Goal: Connect with others: Connect with others

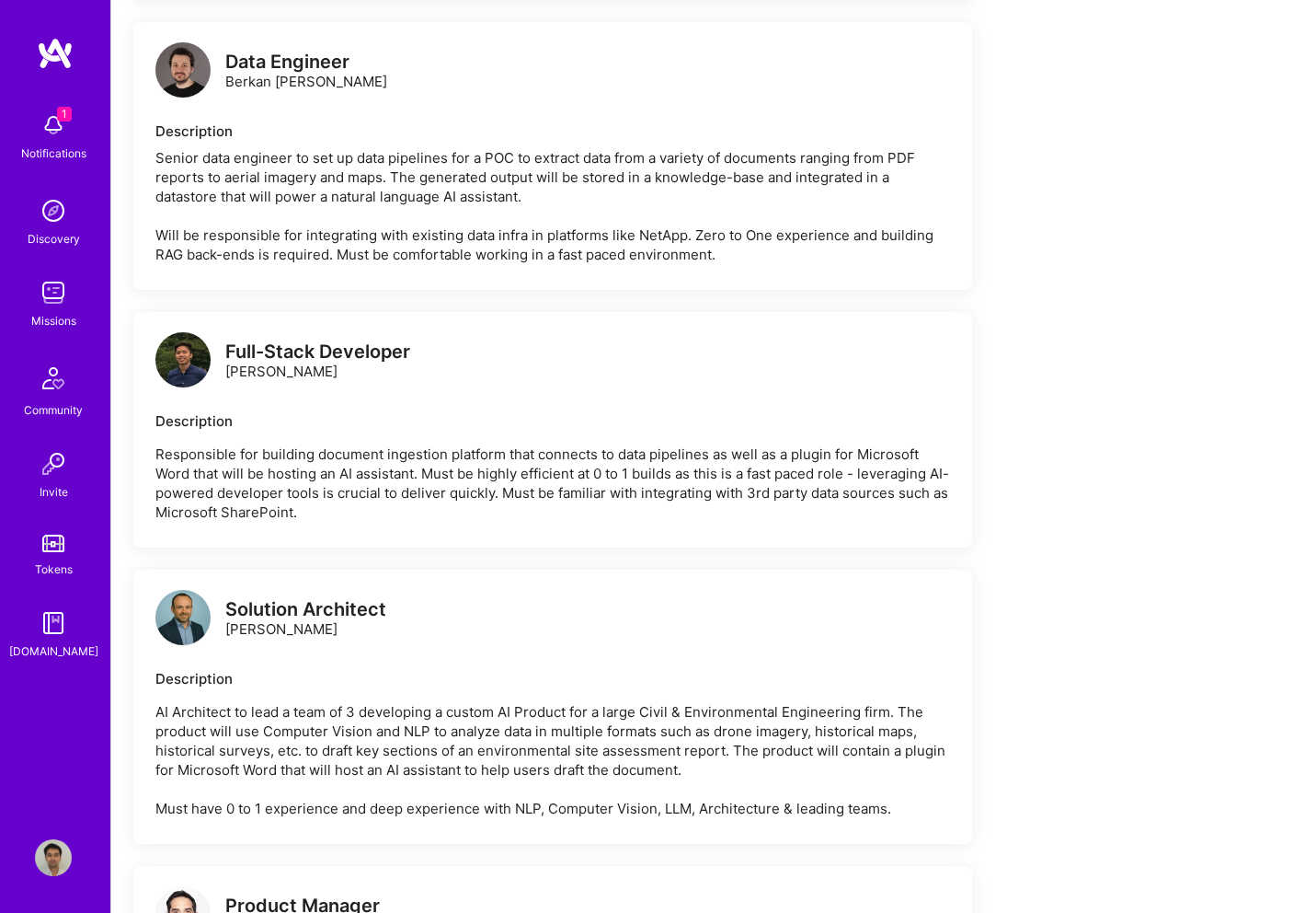
scroll to position [2375, 0]
click at [57, 123] on img at bounding box center [54, 125] width 37 height 37
click at [57, 123] on div "1 Notifications Discovery Missions Community Invite Tokens [DOMAIN_NAME]" at bounding box center [55, 381] width 110 height 558
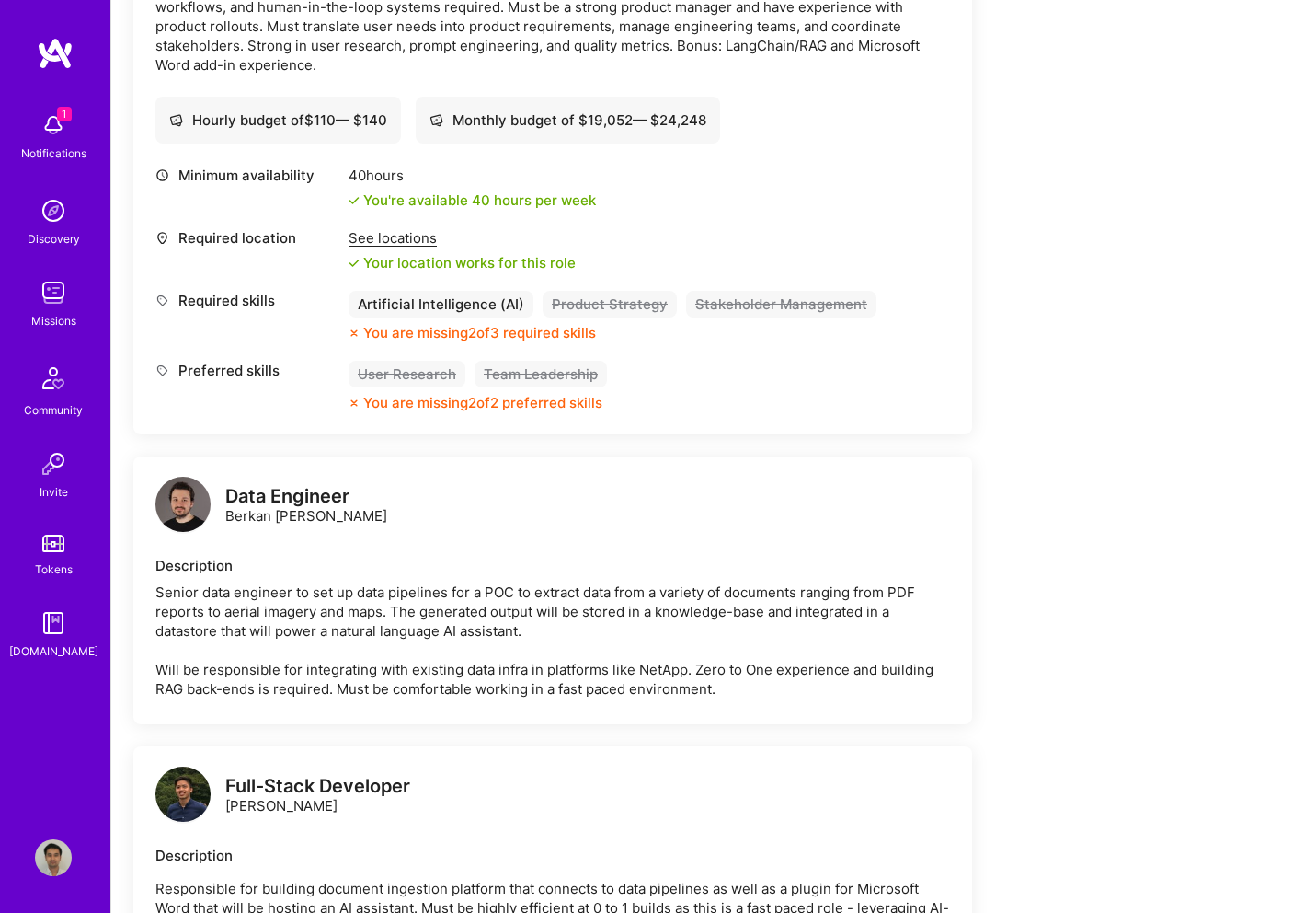
scroll to position [1913, 0]
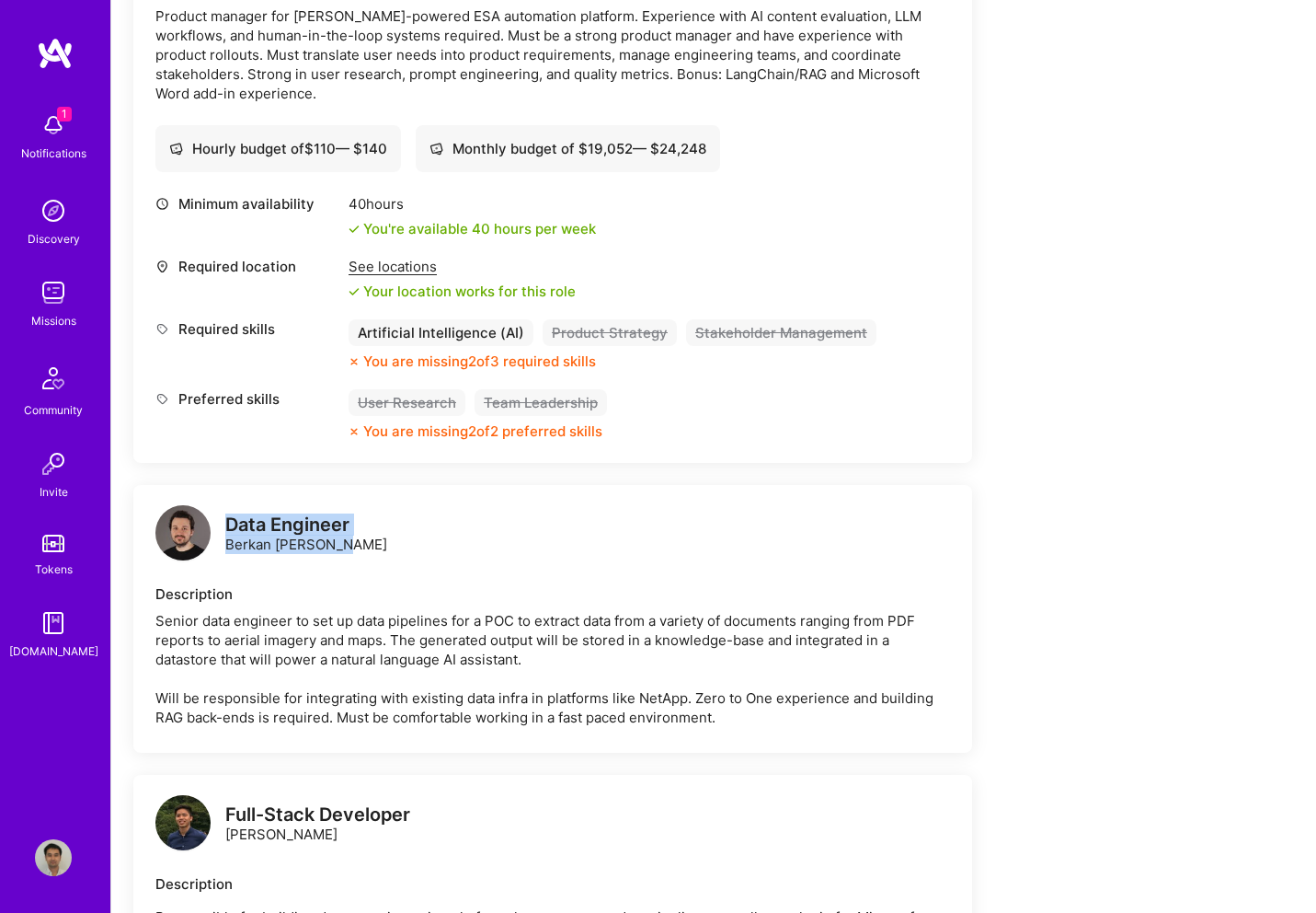
drag, startPoint x: 344, startPoint y: 546, endPoint x: 227, endPoint y: 527, distance: 118.5
click at [227, 527] on div "Data Engineer [PERSON_NAME] [PERSON_NAME]" at bounding box center [306, 535] width 162 height 39
copy div "Data Engineer [PERSON_NAME] [PERSON_NAME]"
click at [530, 553] on div "Data Engineer [PERSON_NAME] [PERSON_NAME]" at bounding box center [552, 535] width 794 height 56
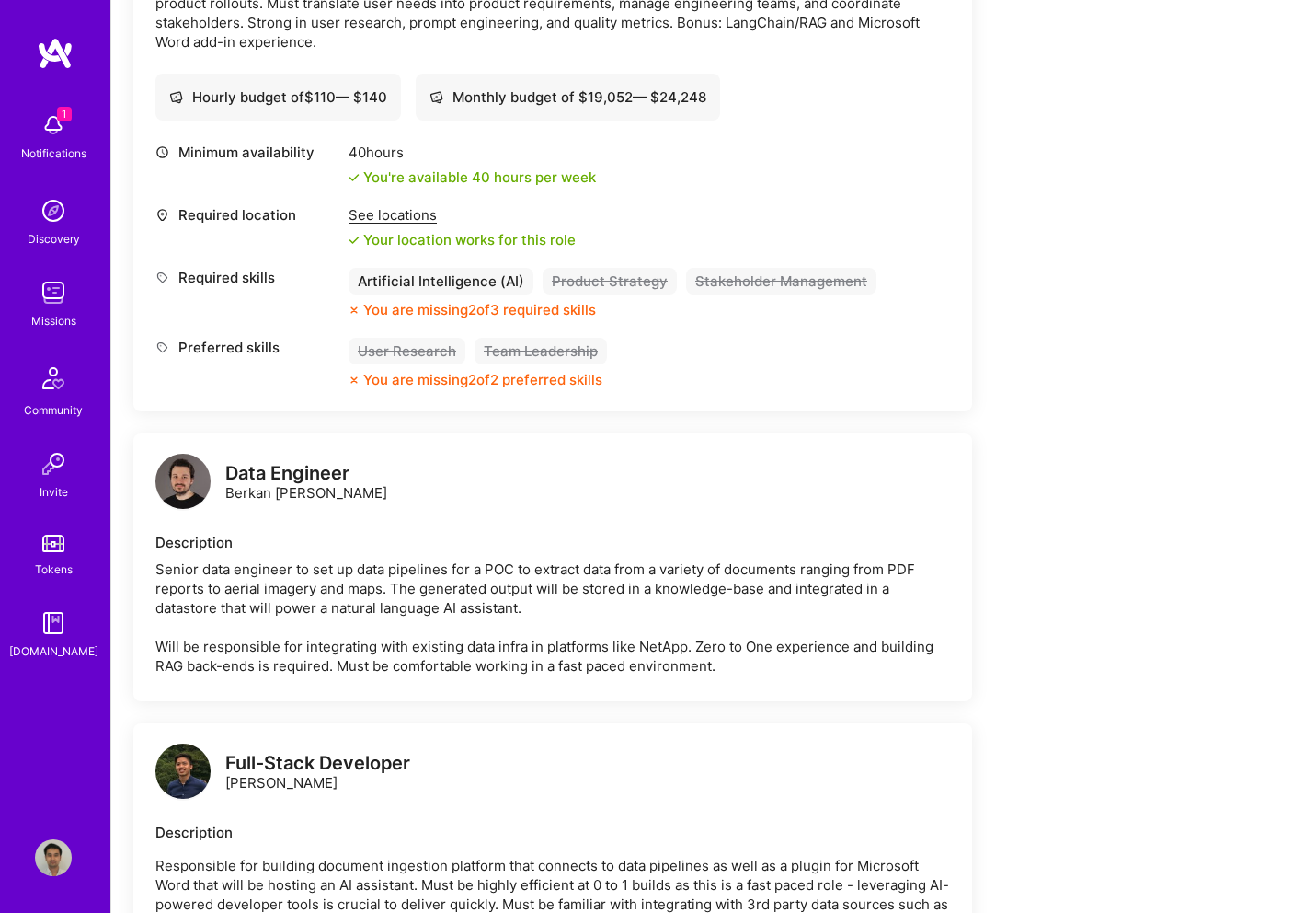
scroll to position [2044, 0]
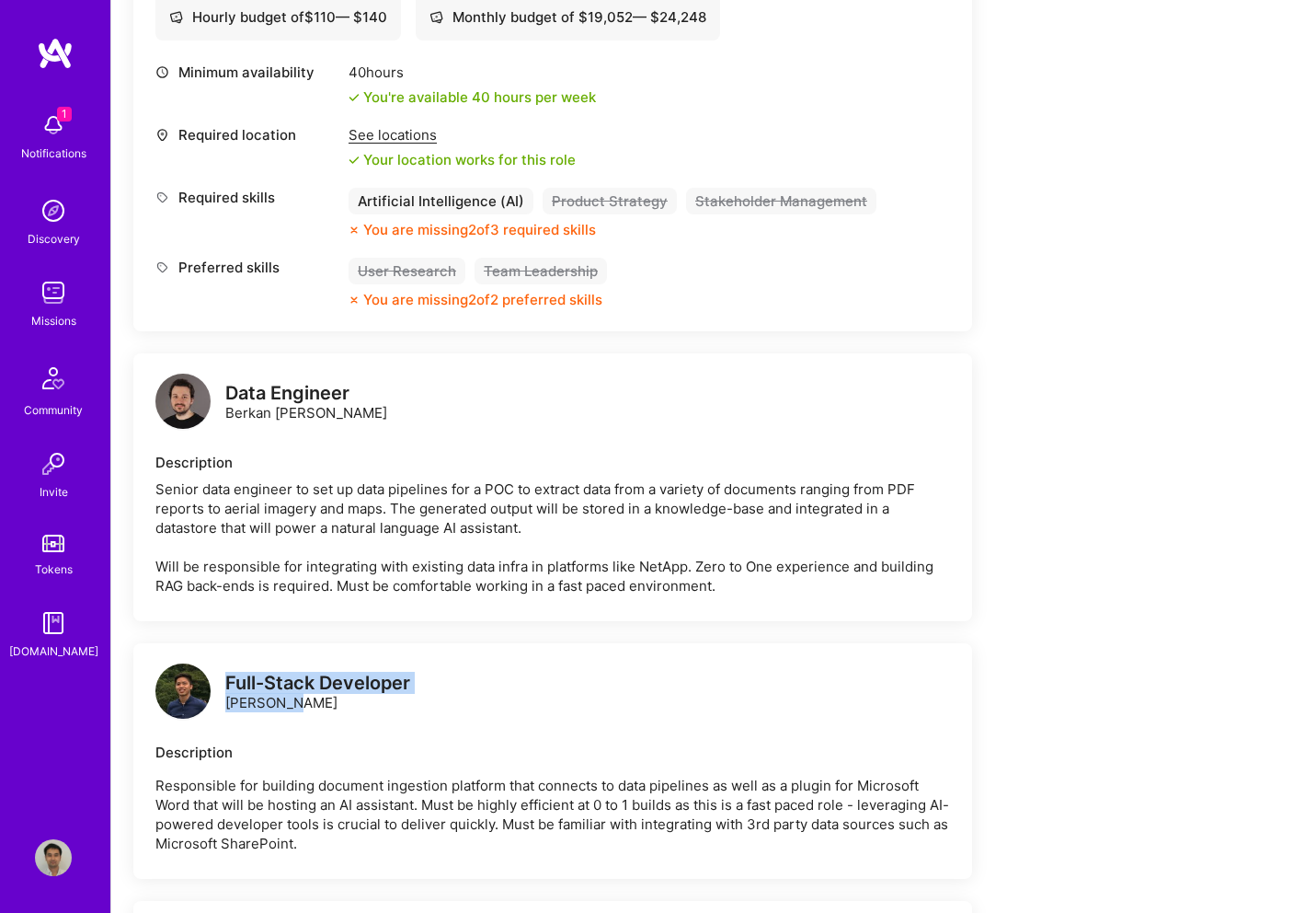
drag, startPoint x: 308, startPoint y: 709, endPoint x: 225, endPoint y: 685, distance: 86.4
click at [225, 685] on div "Full-Stack Developer [PERSON_NAME]" at bounding box center [282, 693] width 254 height 56
copy div "Full-Stack Developer [PERSON_NAME]"
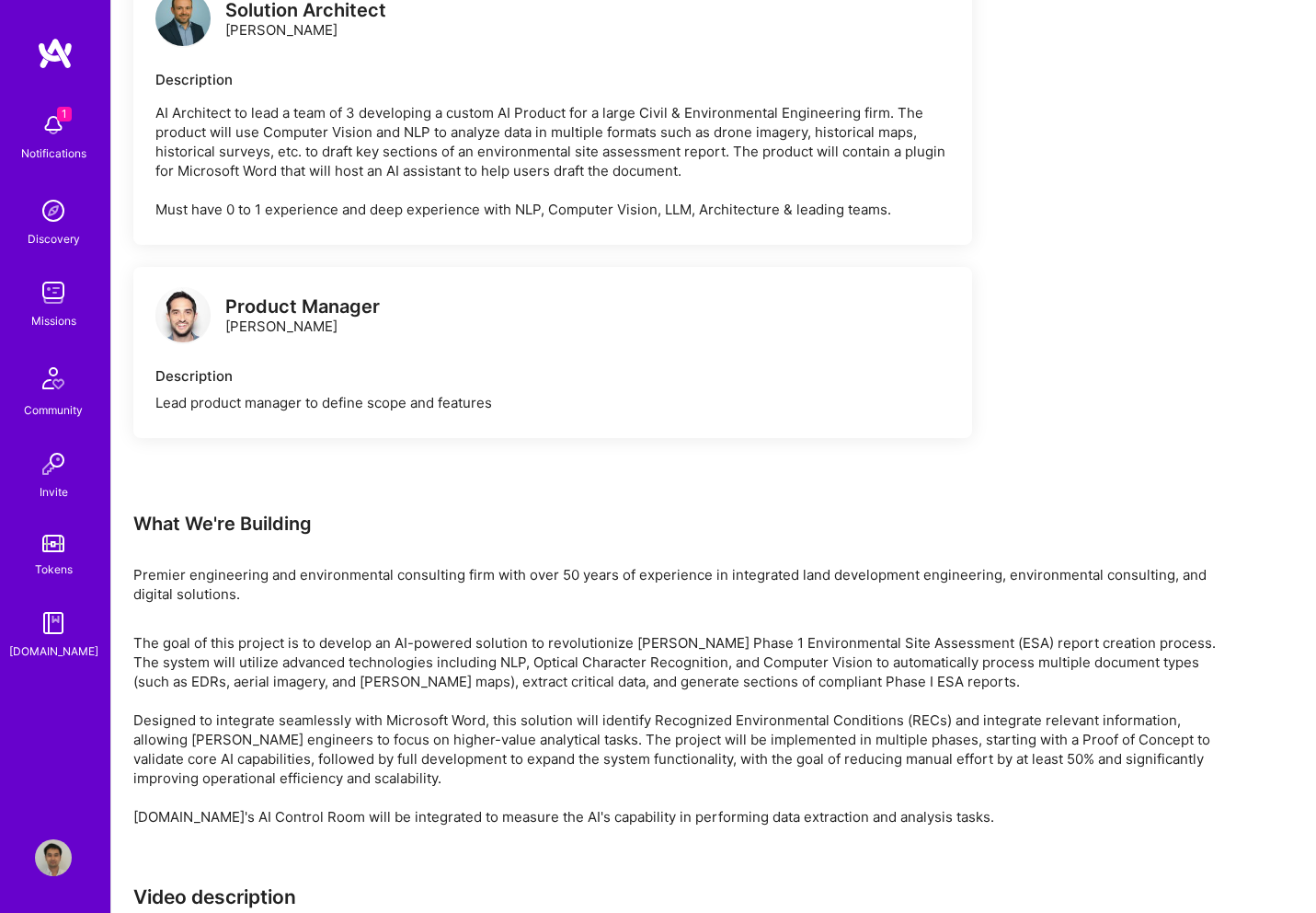
scroll to position [2992, 0]
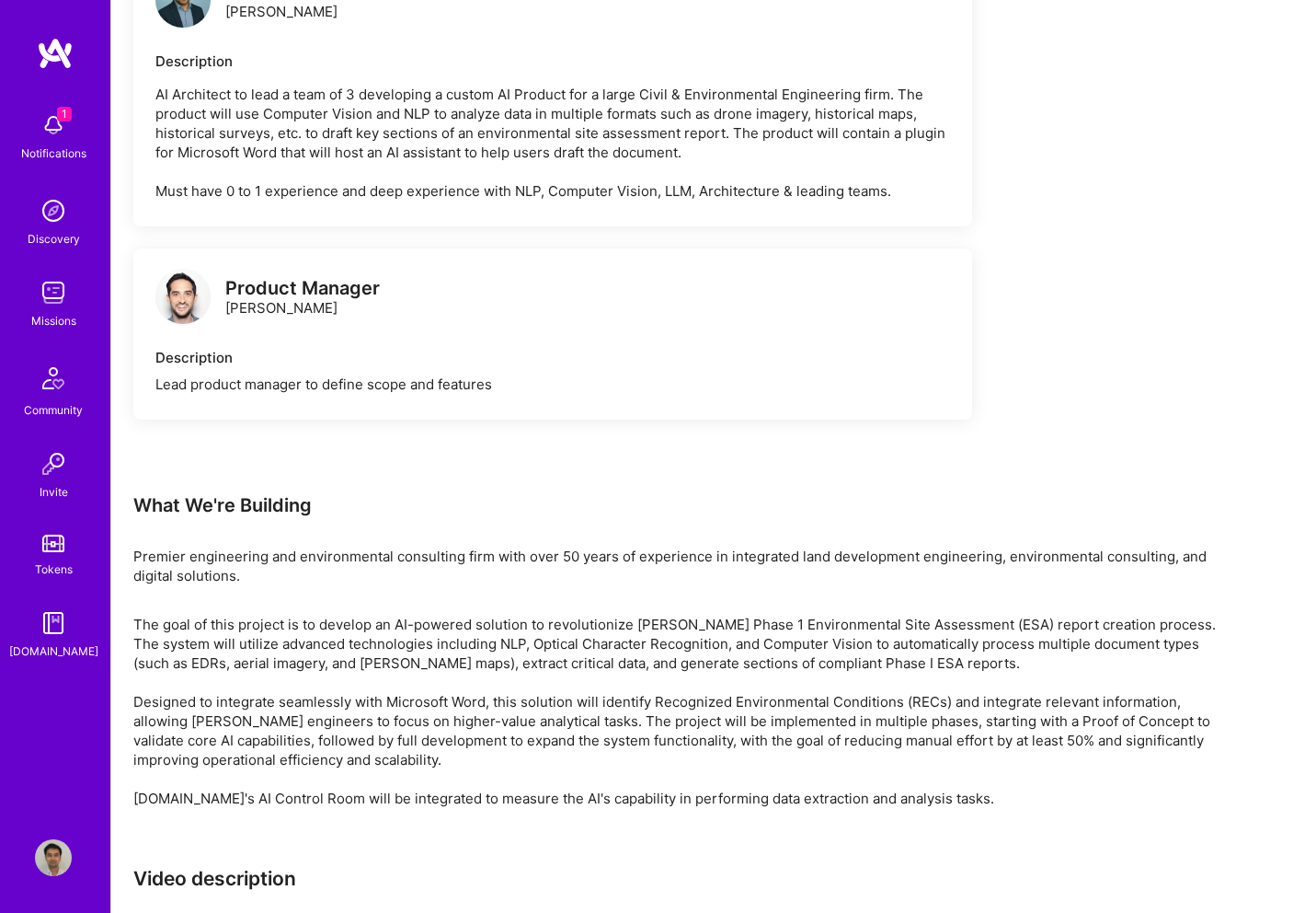
click at [54, 131] on img at bounding box center [54, 125] width 37 height 37
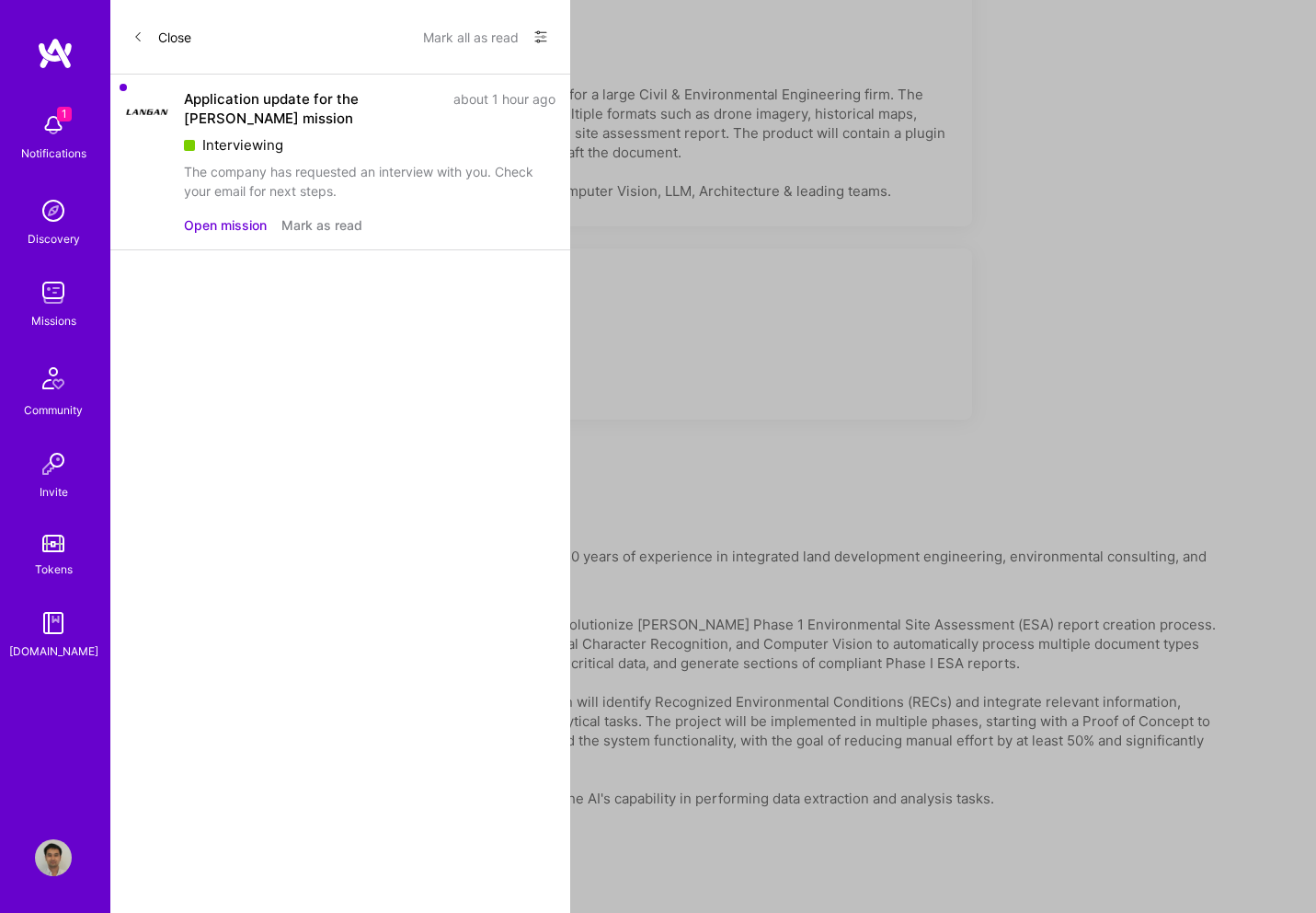
click at [329, 225] on button "Mark as read" at bounding box center [322, 225] width 81 height 19
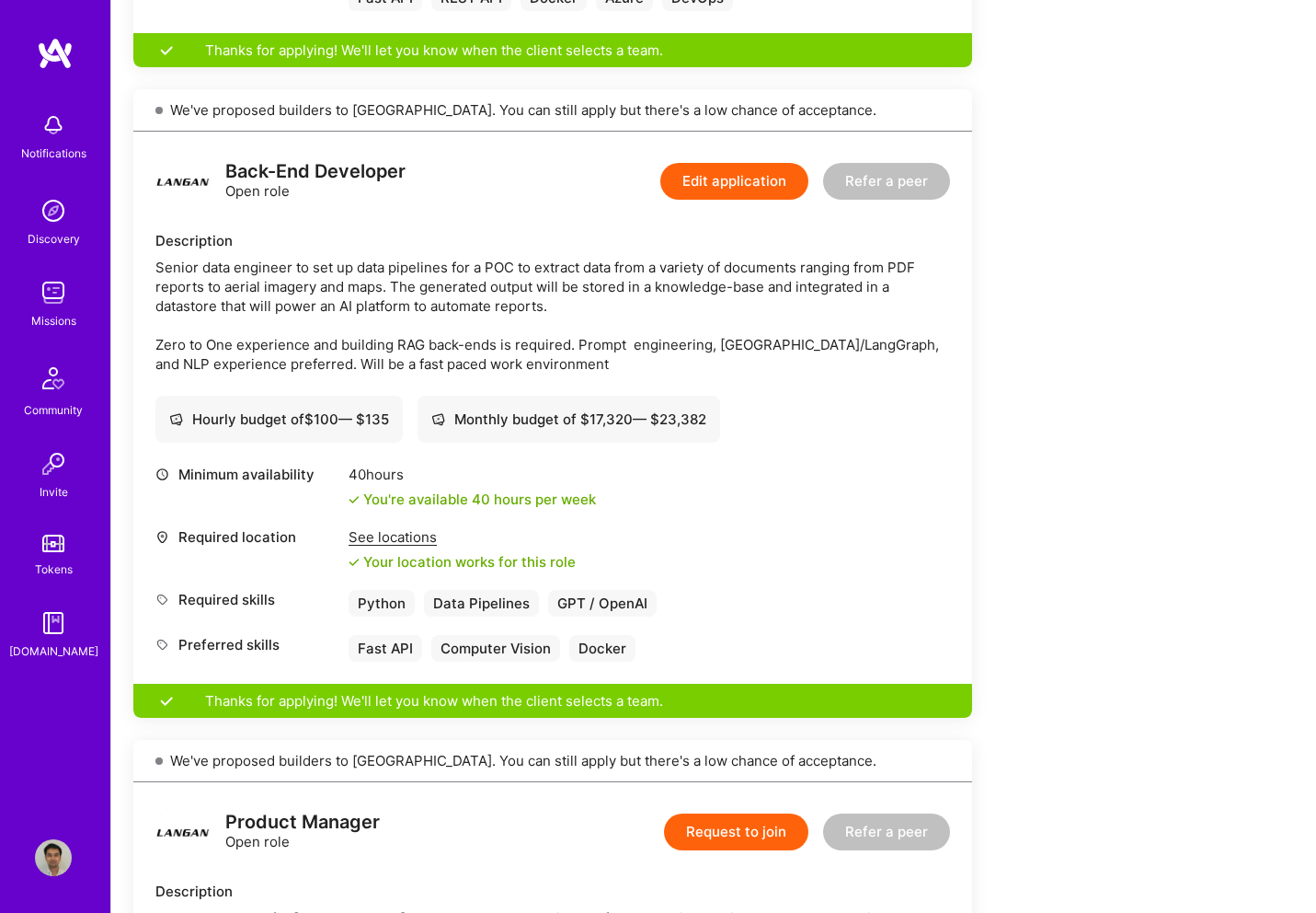
scroll to position [1009, 0]
